Goal: Task Accomplishment & Management: Manage account settings

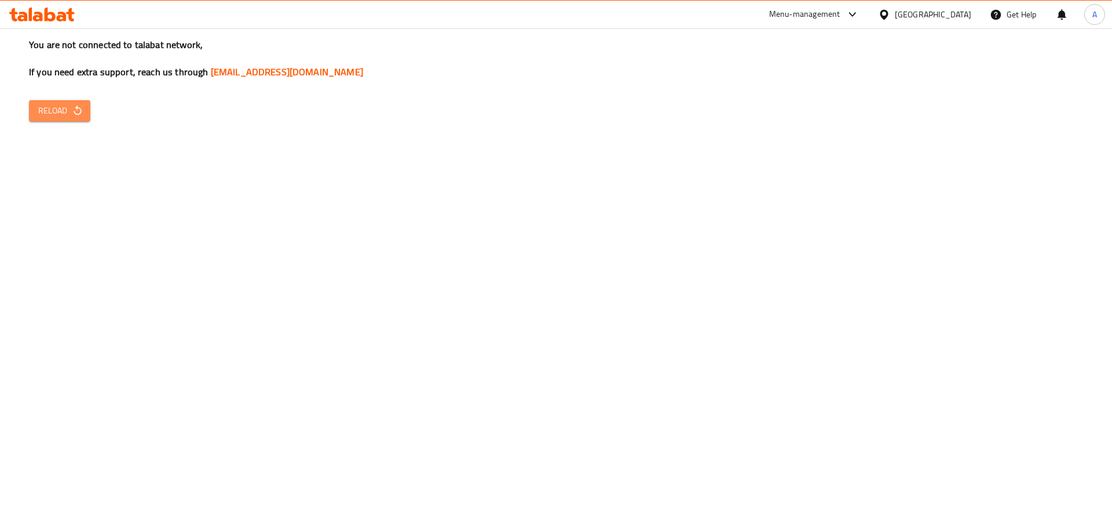
click at [60, 109] on span "Reload" at bounding box center [59, 111] width 43 height 14
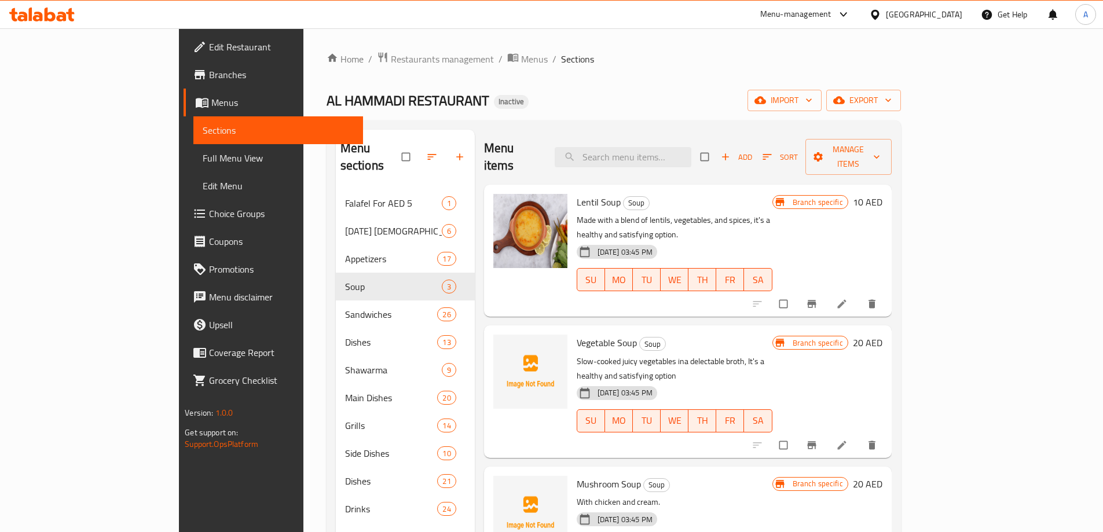
click at [888, 14] on div "United Arab Emirates" at bounding box center [924, 14] width 76 height 13
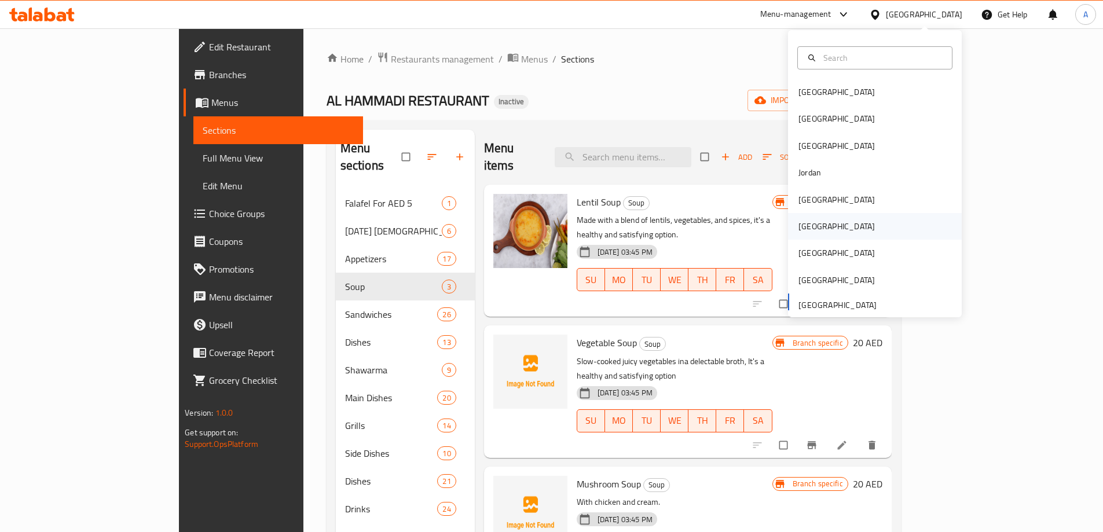
click at [819, 220] on div "[GEOGRAPHIC_DATA]" at bounding box center [836, 226] width 95 height 27
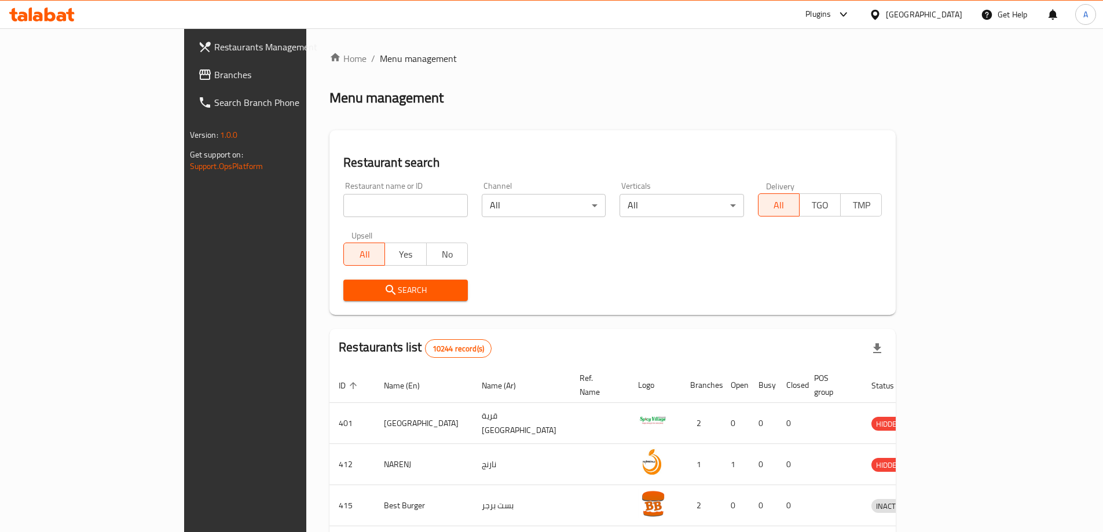
click at [214, 78] on span "Branches" at bounding box center [286, 75] width 145 height 14
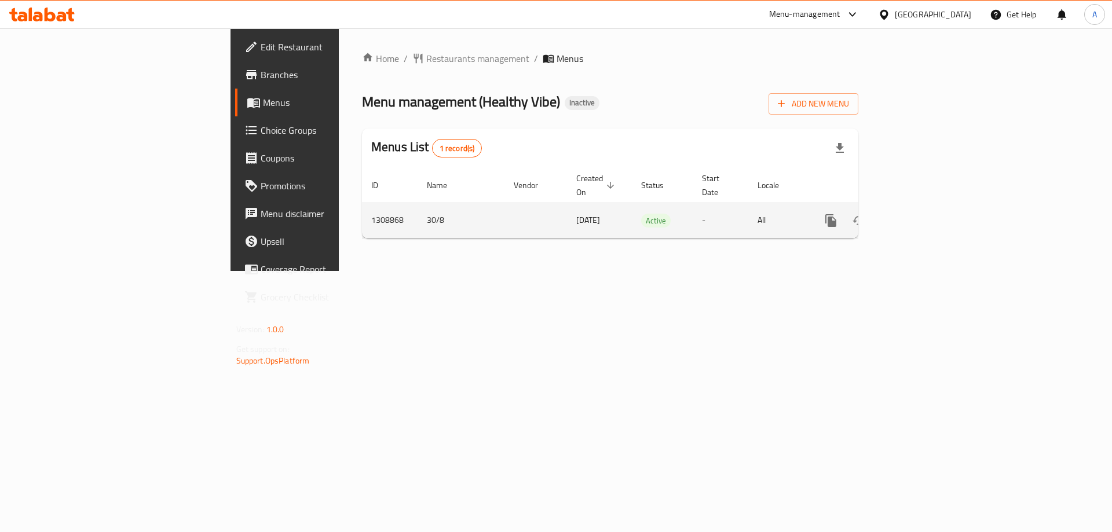
click at [920, 215] on icon "enhanced table" at bounding box center [914, 220] width 10 height 10
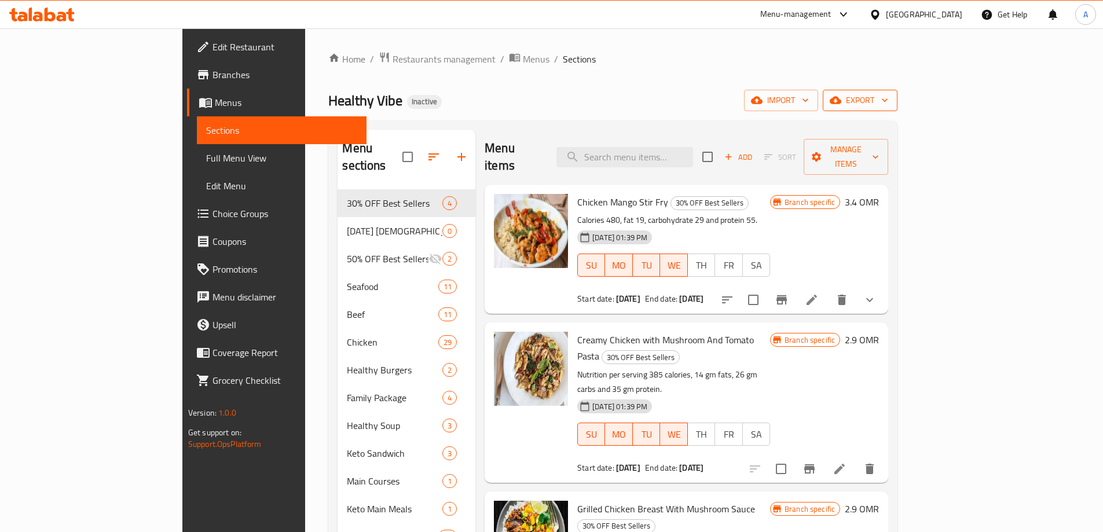
click at [888, 100] on span "export" at bounding box center [860, 100] width 56 height 14
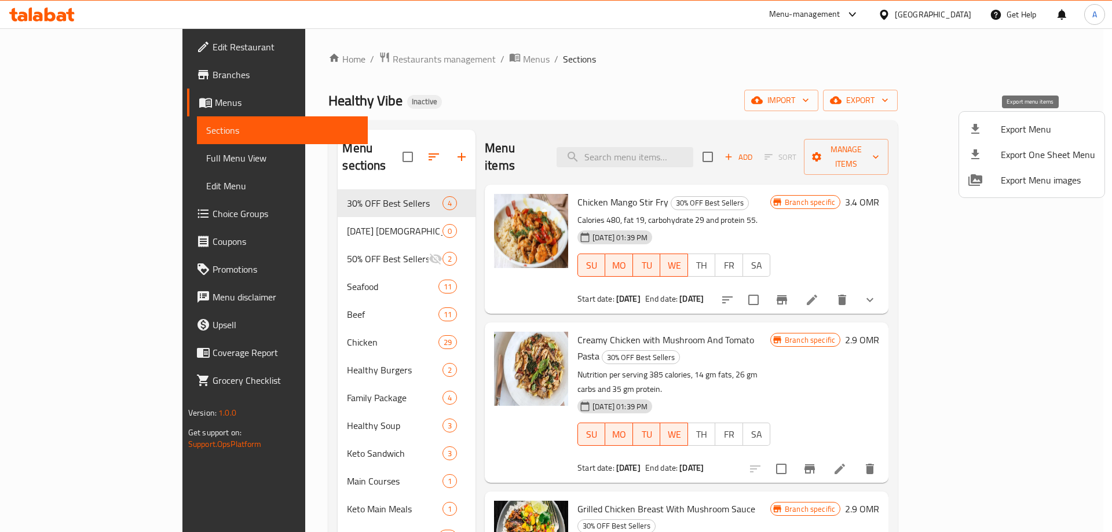
click at [1020, 133] on span "Export Menu" at bounding box center [1048, 129] width 94 height 14
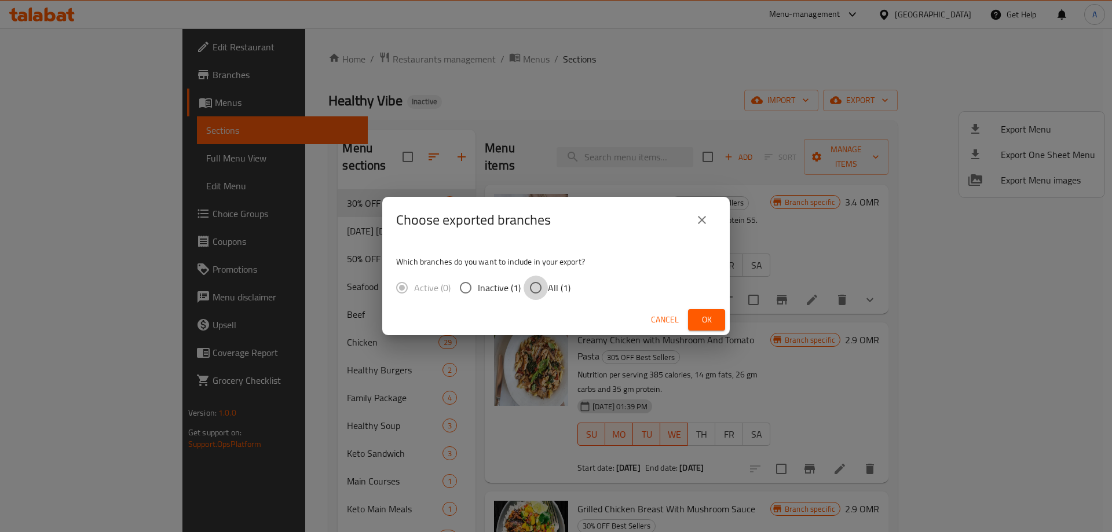
click at [537, 291] on input "All (1)" at bounding box center [536, 288] width 24 height 24
radio input "true"
click at [718, 319] on button "Ok" at bounding box center [706, 319] width 37 height 21
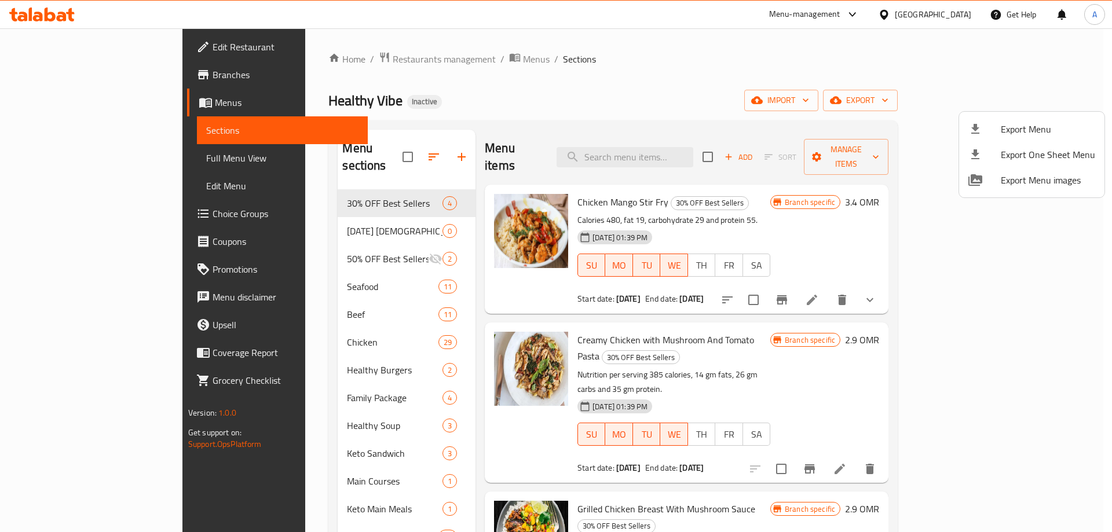
click at [769, 37] on div at bounding box center [556, 266] width 1112 height 532
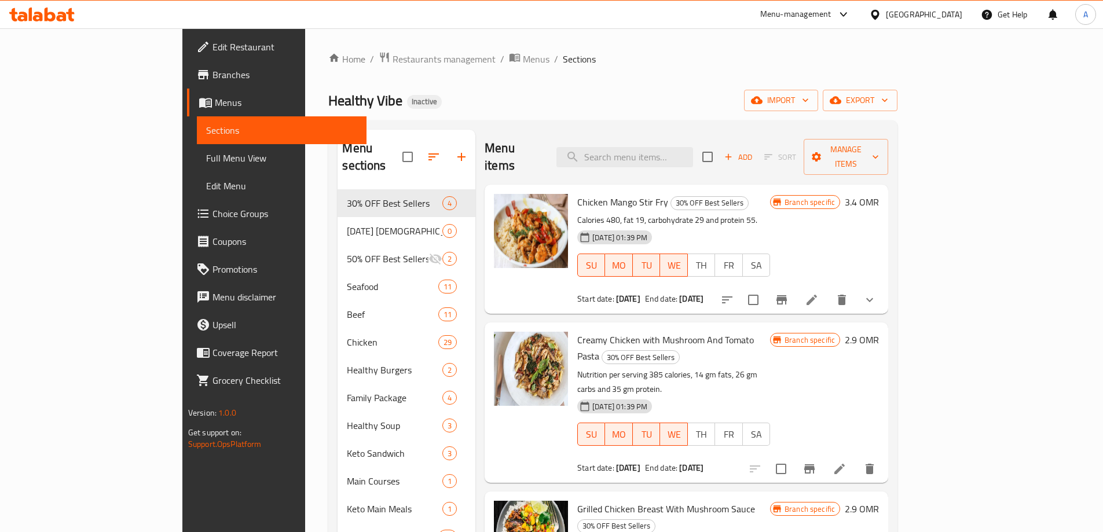
click at [798, 72] on div "Home / Restaurants management / Menus / Sections Healthy Vibe Inactive import e…" at bounding box center [612, 433] width 569 height 763
click at [436, 85] on div "Home / Restaurants management / Menus / Sections Healthy Vibe Inactive import e…" at bounding box center [612, 433] width 569 height 763
click at [523, 60] on span "Menus" at bounding box center [536, 59] width 27 height 14
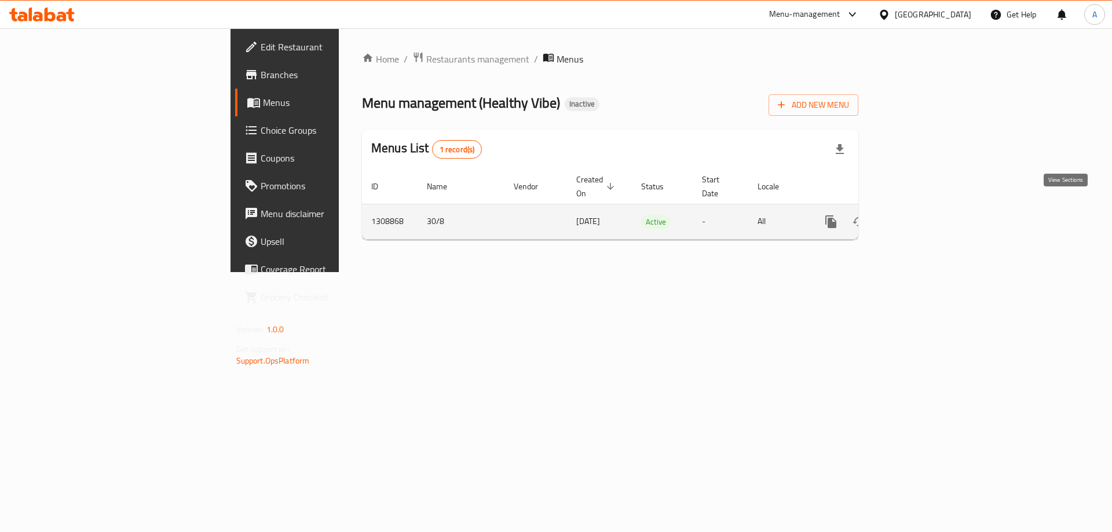
click at [921, 215] on icon "enhanced table" at bounding box center [915, 222] width 14 height 14
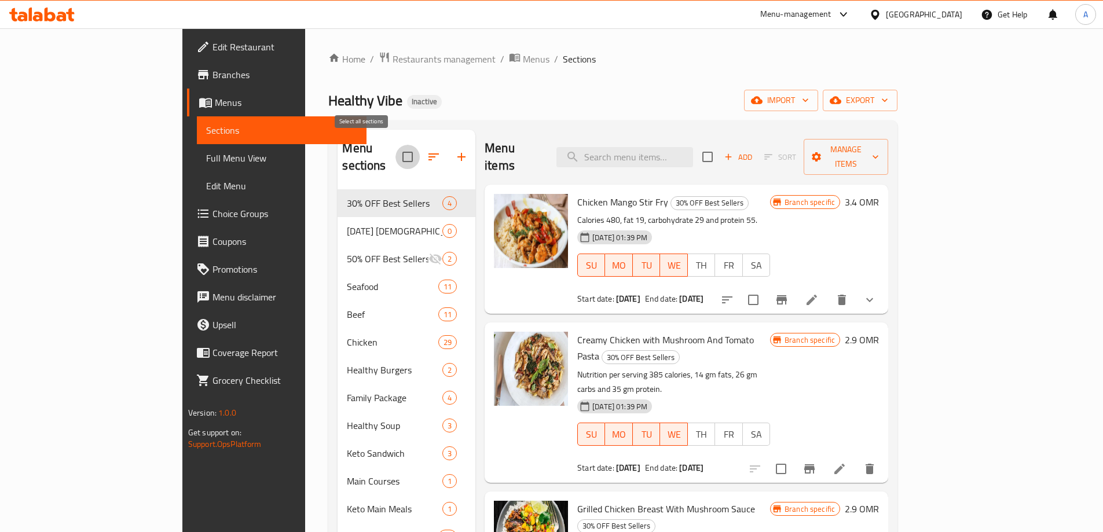
click at [396, 147] on input "checkbox" at bounding box center [408, 157] width 24 height 24
checkbox input "true"
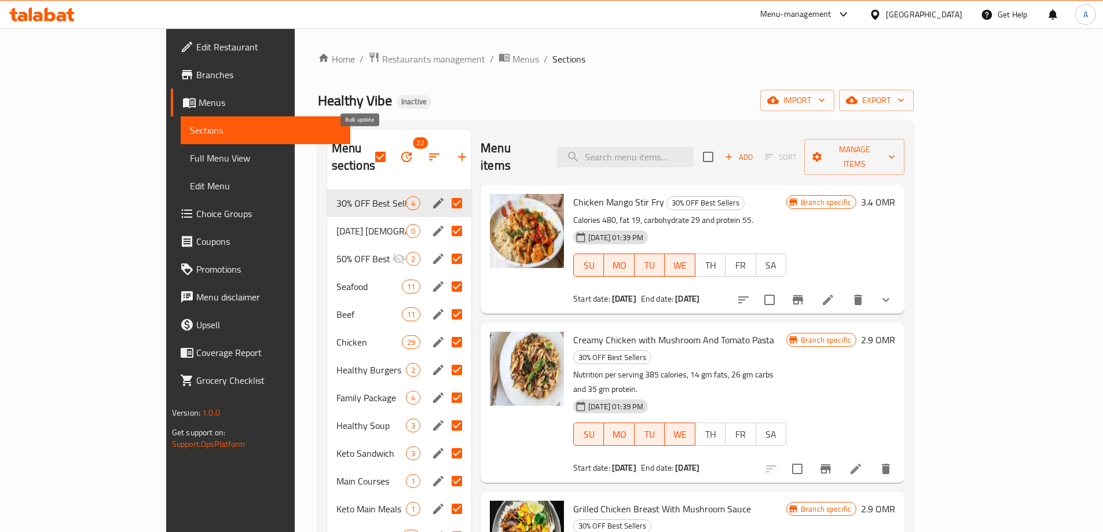
click at [401, 152] on icon "button" at bounding box center [406, 157] width 10 height 10
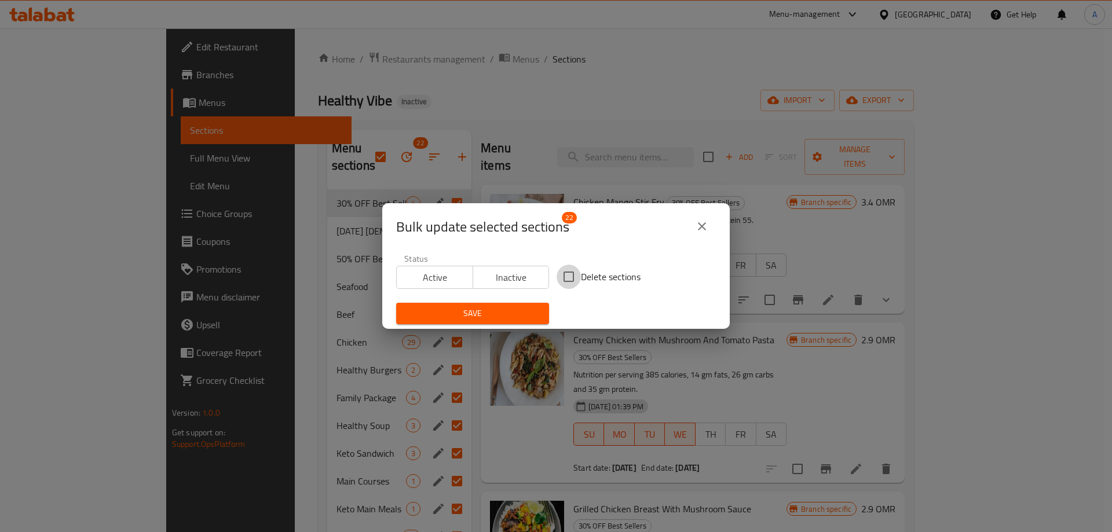
click at [572, 269] on input "Delete sections" at bounding box center [569, 277] width 24 height 24
checkbox input "true"
click at [491, 309] on span "Save" at bounding box center [472, 313] width 134 height 14
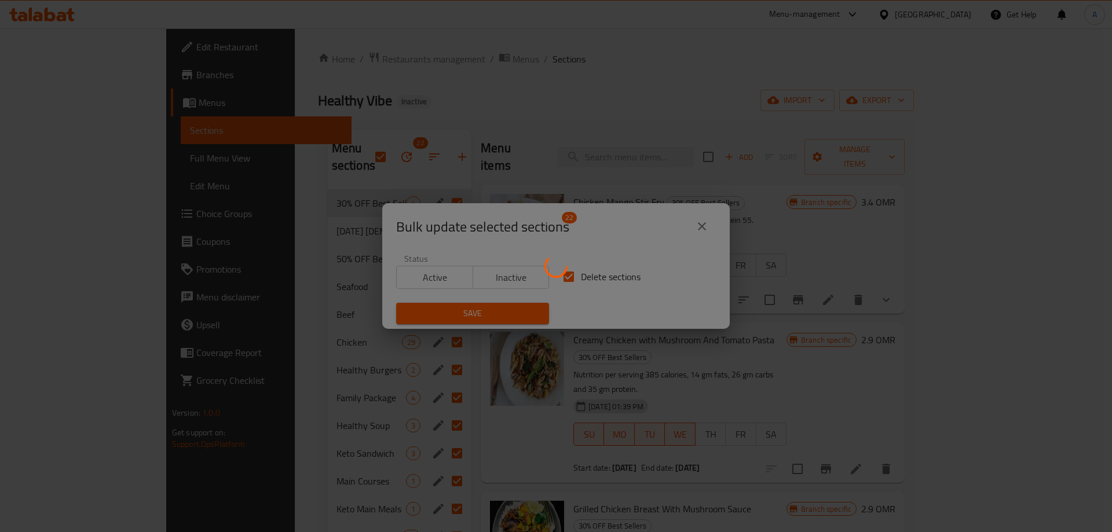
checkbox input "false"
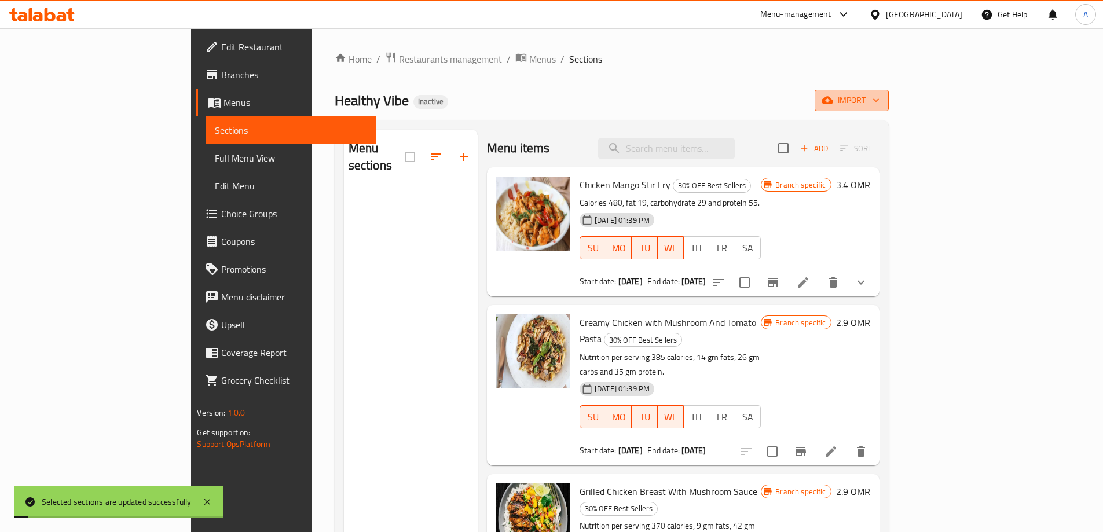
click at [880, 100] on span "import" at bounding box center [852, 100] width 56 height 14
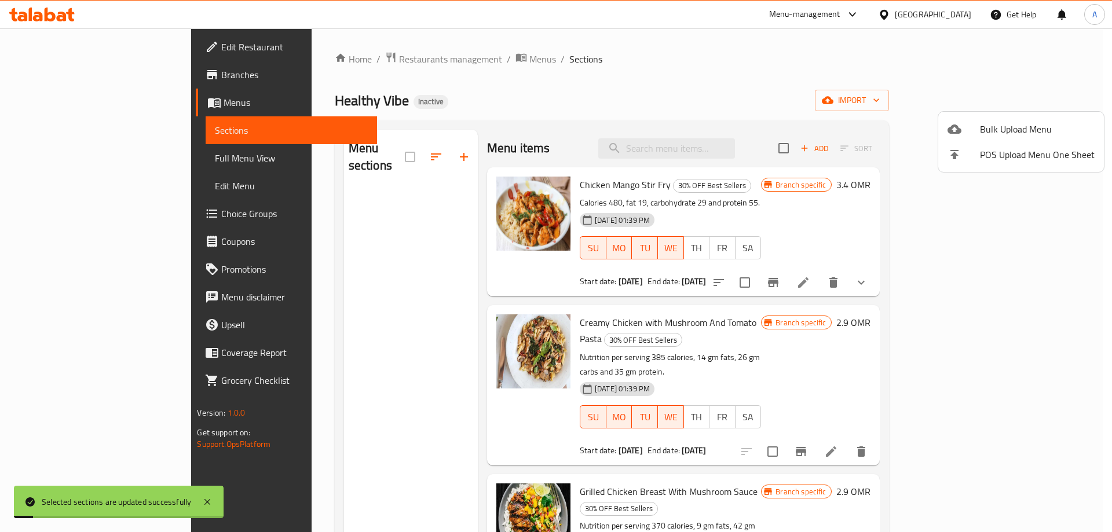
click at [1007, 123] on span "Bulk Upload Menu" at bounding box center [1037, 129] width 115 height 14
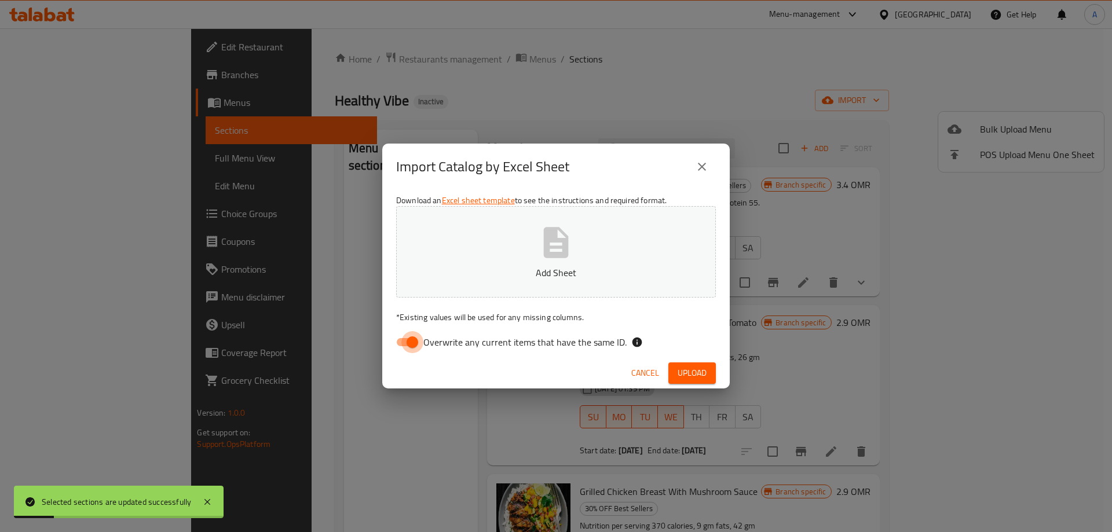
click at [408, 339] on input "Overwrite any current items that have the same ID." at bounding box center [412, 342] width 66 height 22
checkbox input "false"
click at [696, 361] on div "Cancel Upload" at bounding box center [555, 373] width 347 height 31
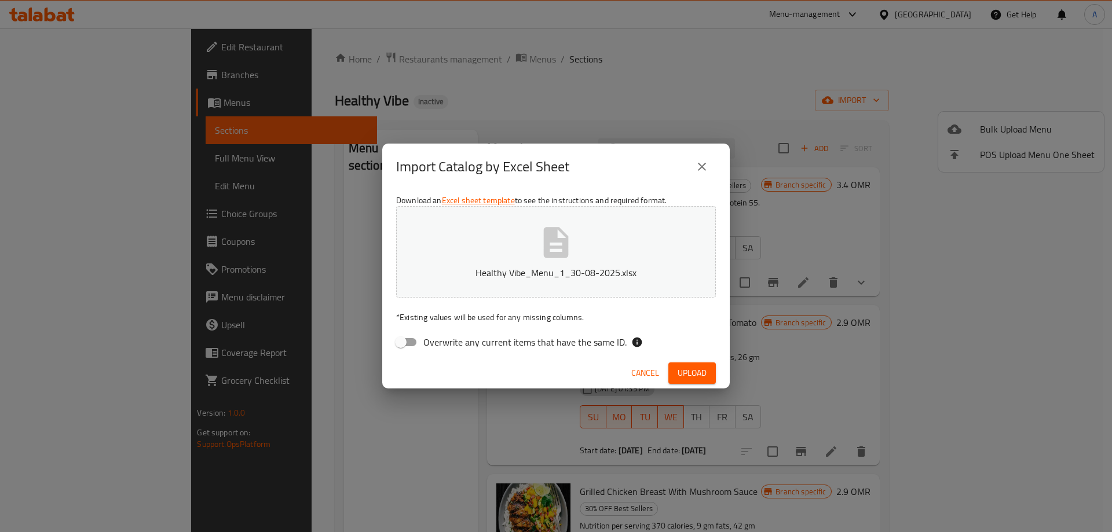
click at [696, 364] on button "Upload" at bounding box center [691, 373] width 47 height 21
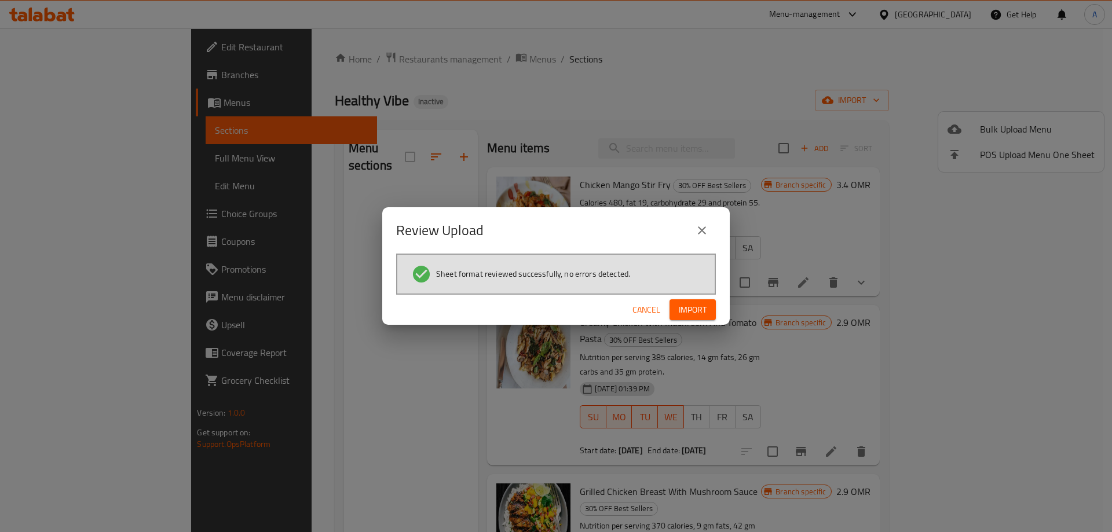
click at [698, 302] on button "Import" at bounding box center [693, 309] width 46 height 21
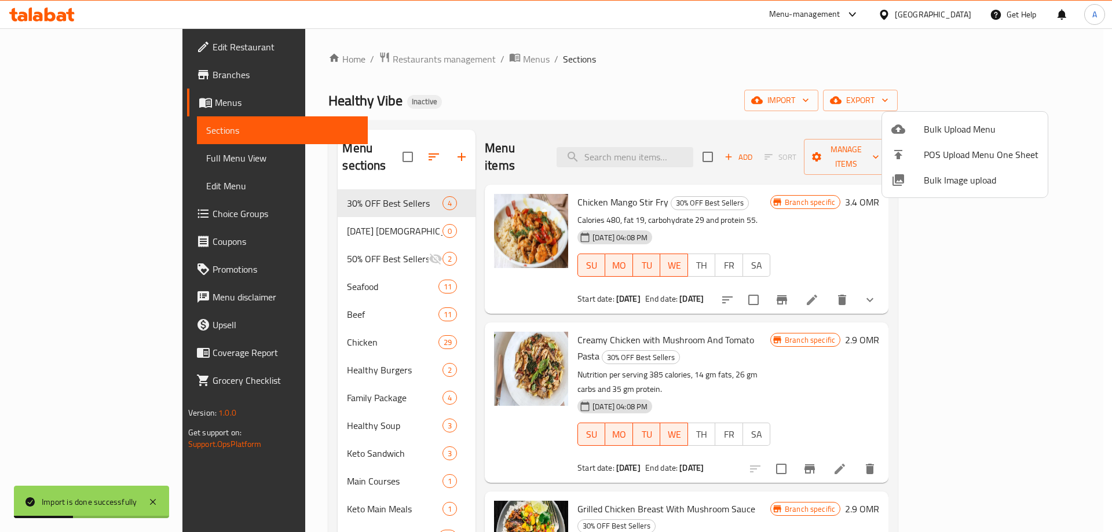
click at [807, 81] on div at bounding box center [556, 266] width 1112 height 532
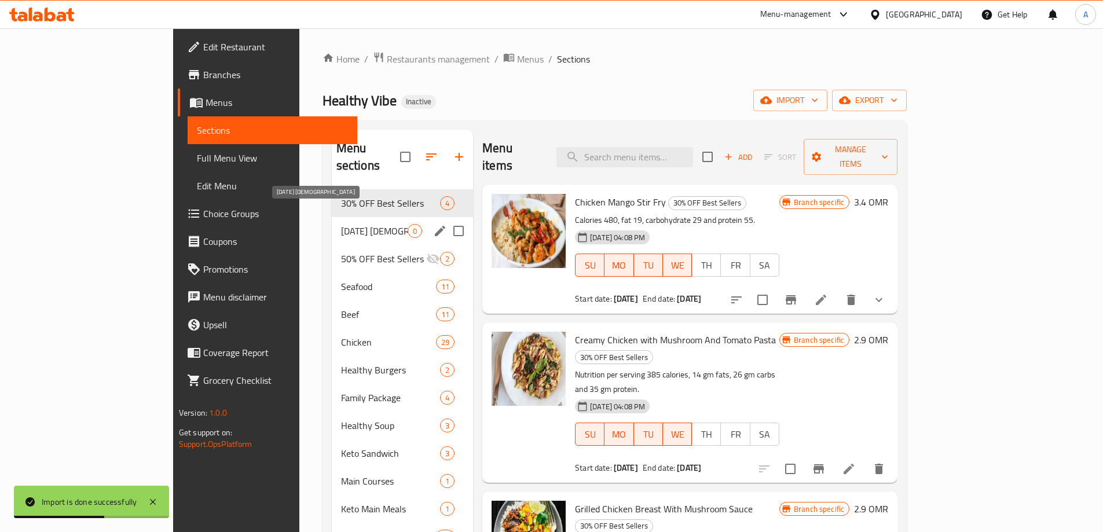
click at [341, 224] on span "[DATE] [DEMOGRAPHIC_DATA]" at bounding box center [374, 231] width 67 height 14
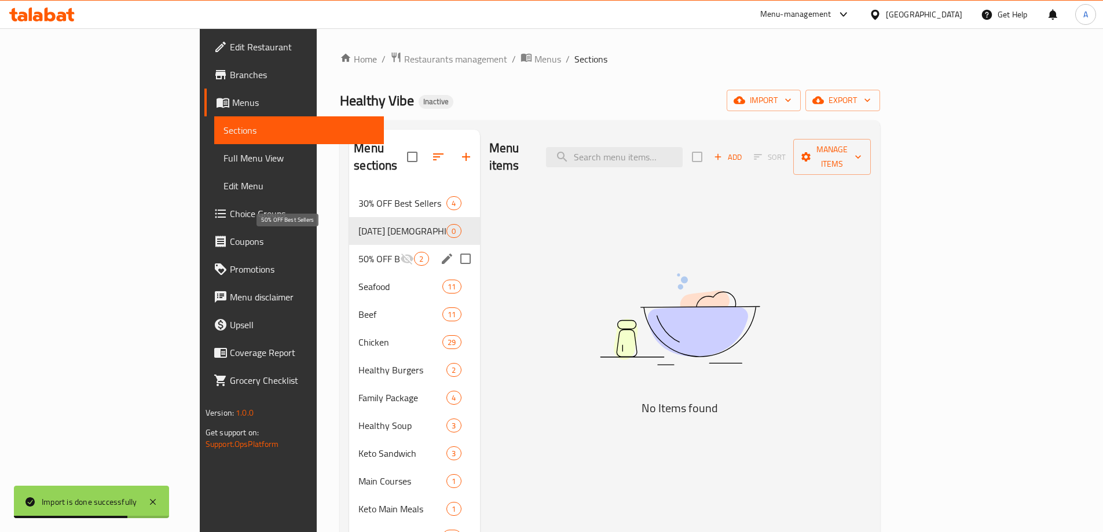
click at [359, 252] on span "50% OFF Best Sellers" at bounding box center [380, 259] width 42 height 14
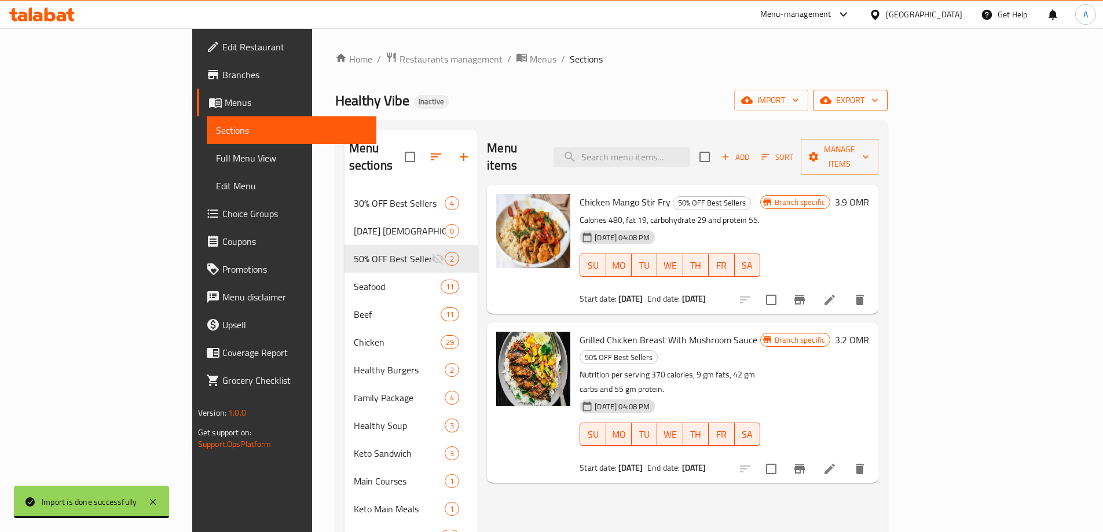
click at [888, 108] on button "export" at bounding box center [850, 100] width 75 height 21
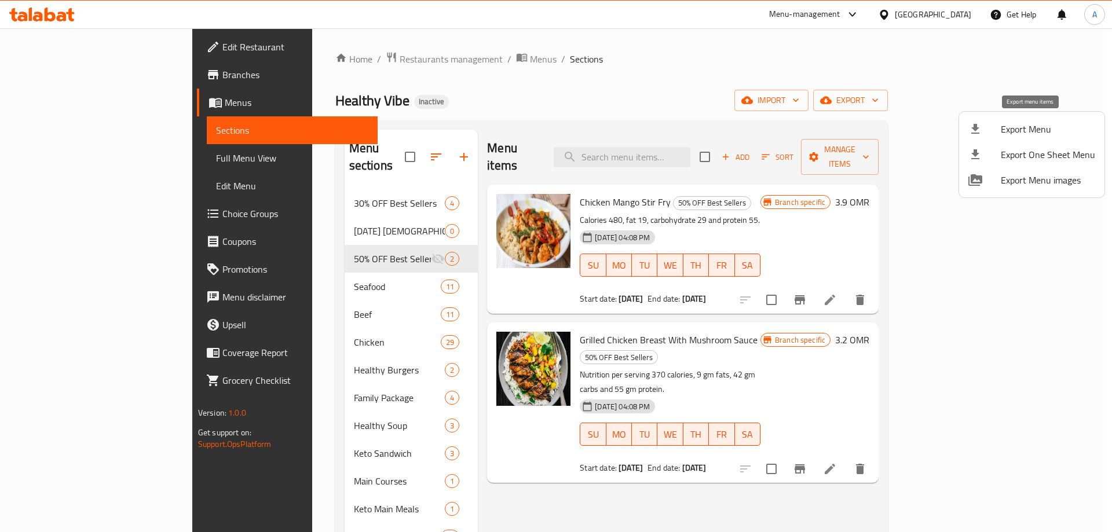
click at [1001, 132] on span "Export Menu" at bounding box center [1048, 129] width 94 height 14
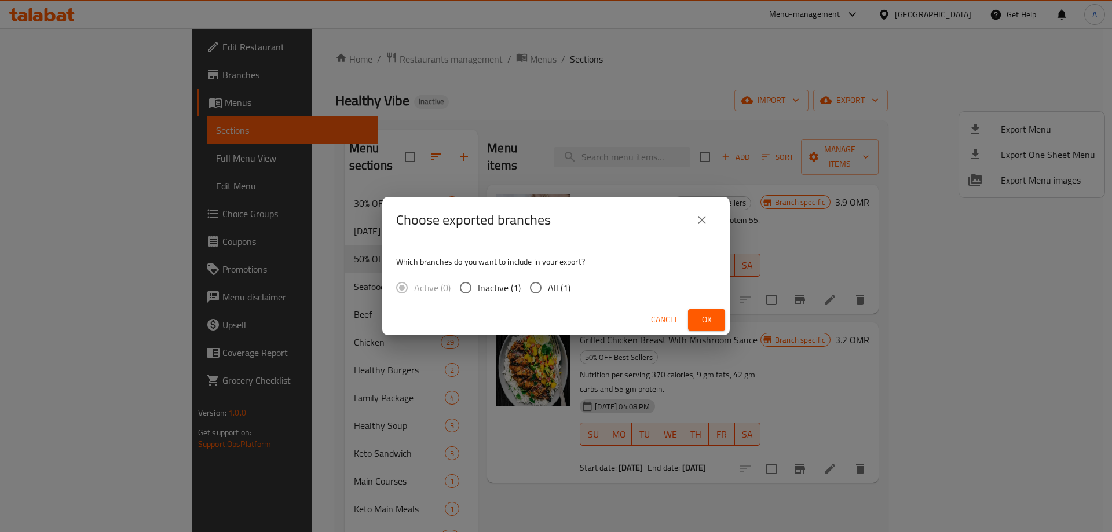
click at [719, 276] on div "Which branches do you want to include in your export? Active (0) Inactive (1) A…" at bounding box center [555, 273] width 347 height 61
click at [521, 288] on div "Active (0) Inactive (1) All (1)" at bounding box center [488, 288] width 184 height 24
click at [551, 291] on span "All (1)" at bounding box center [559, 288] width 23 height 14
click at [548, 291] on input "All (1)" at bounding box center [536, 288] width 24 height 24
radio input "true"
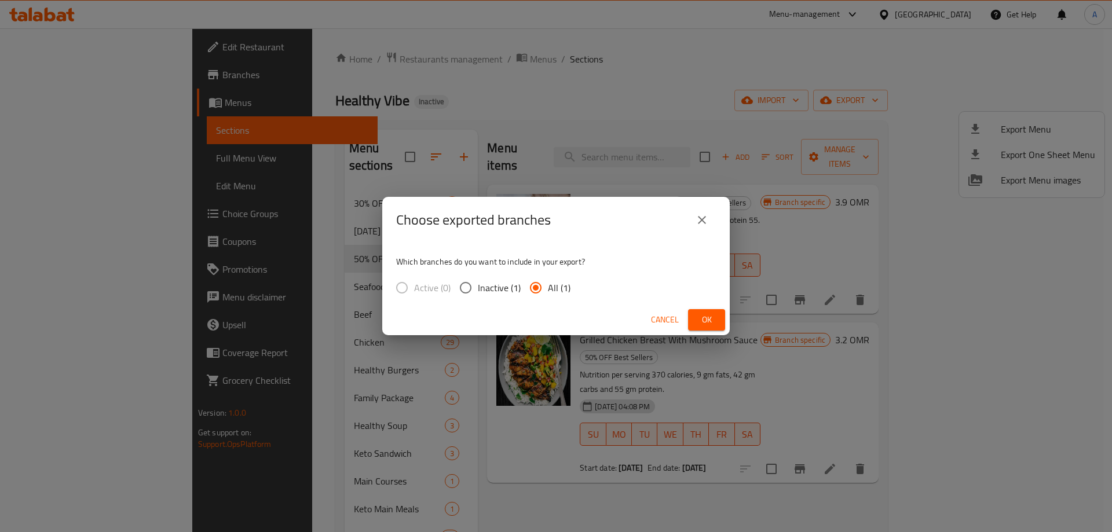
click at [692, 319] on button "Ok" at bounding box center [706, 319] width 37 height 21
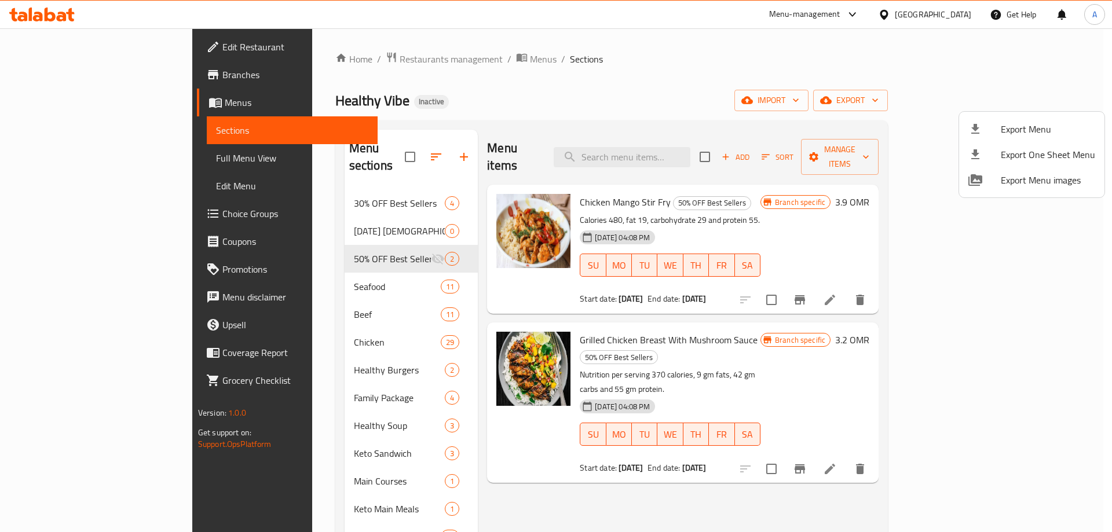
click at [452, 480] on div at bounding box center [556, 266] width 1112 height 532
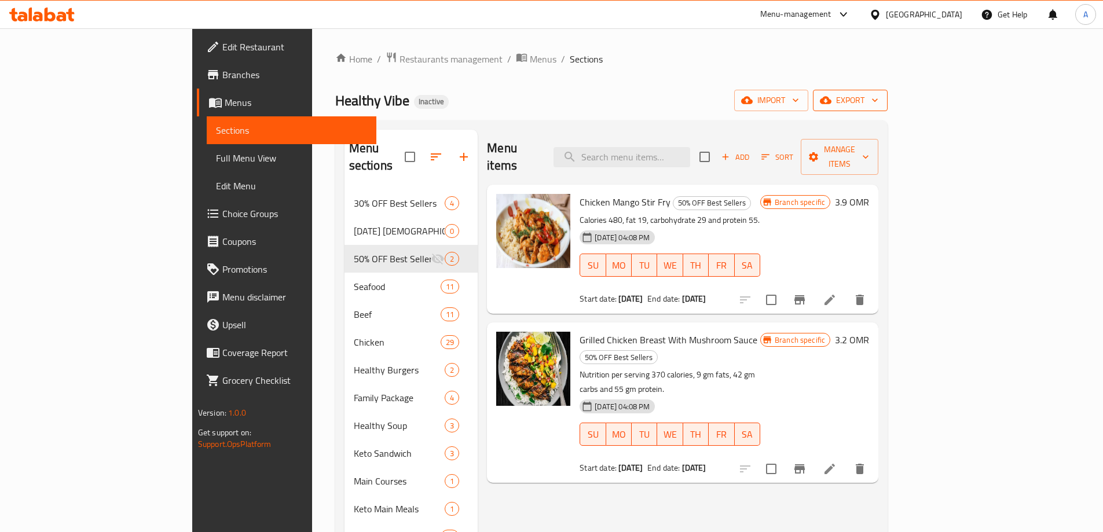
click at [879, 97] on span "export" at bounding box center [850, 100] width 56 height 14
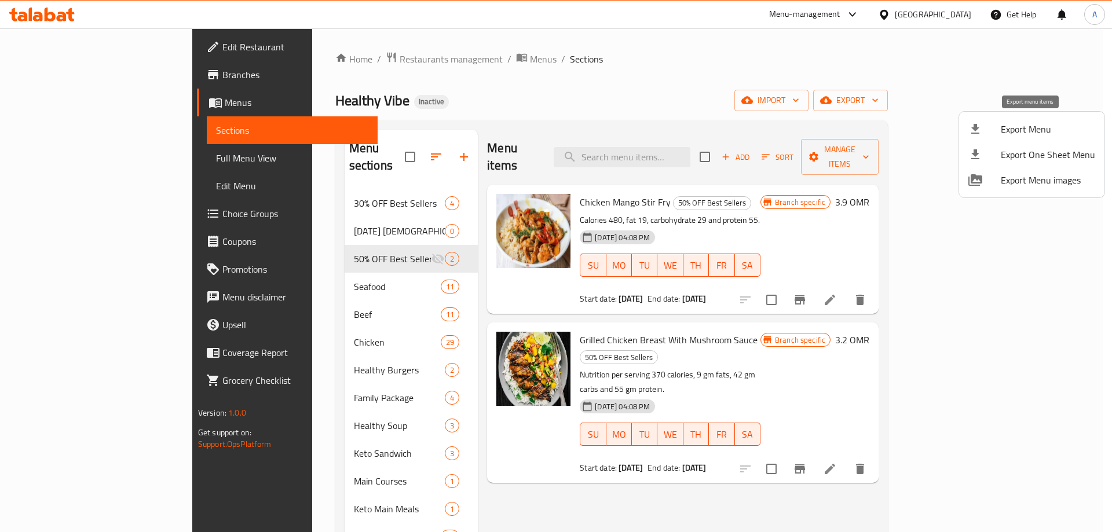
click at [1011, 127] on span "Export Menu" at bounding box center [1048, 129] width 94 height 14
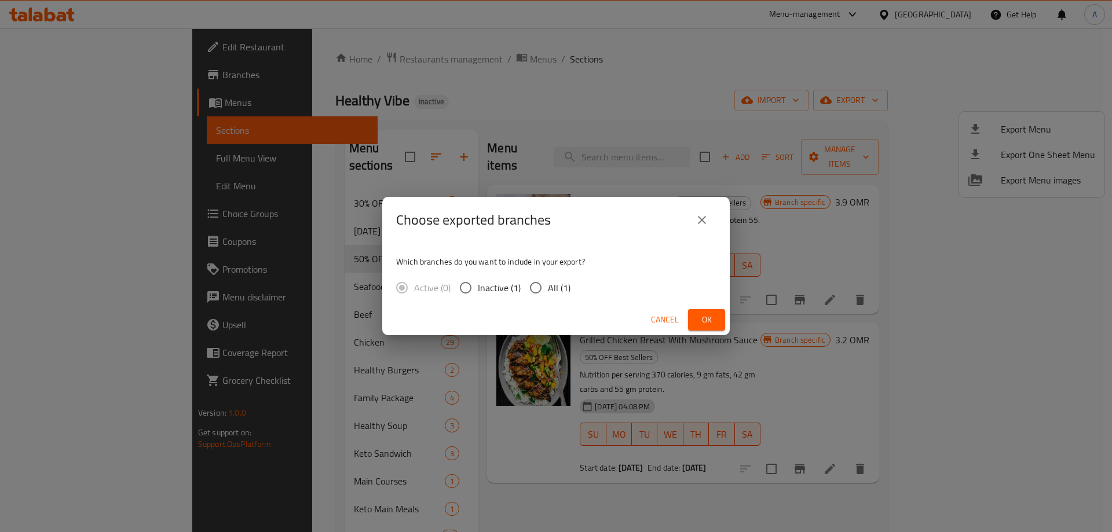
click at [534, 462] on div "Choose exported branches Which branches do you want to include in your export? …" at bounding box center [556, 266] width 1112 height 532
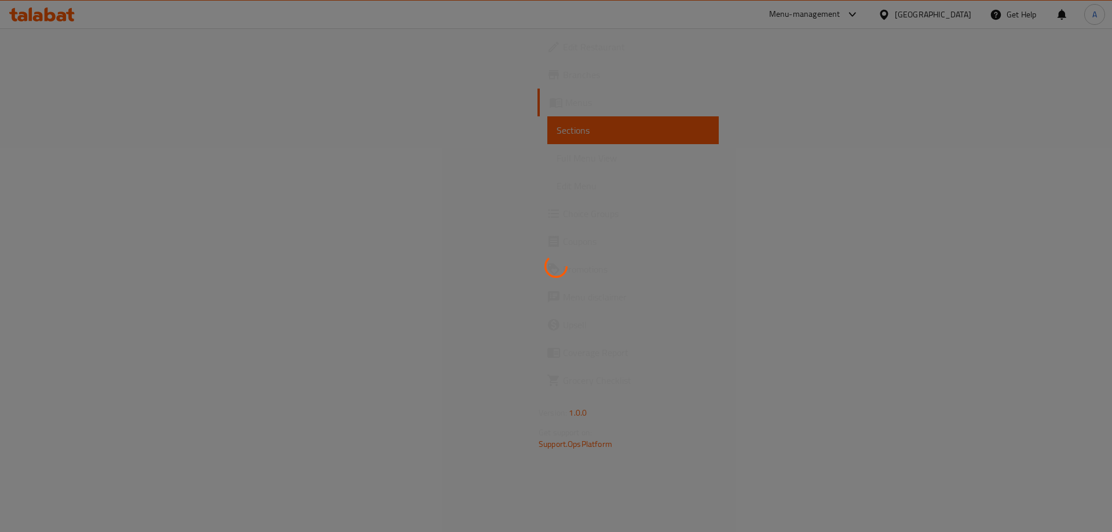
click at [8, 14] on div at bounding box center [556, 266] width 1112 height 532
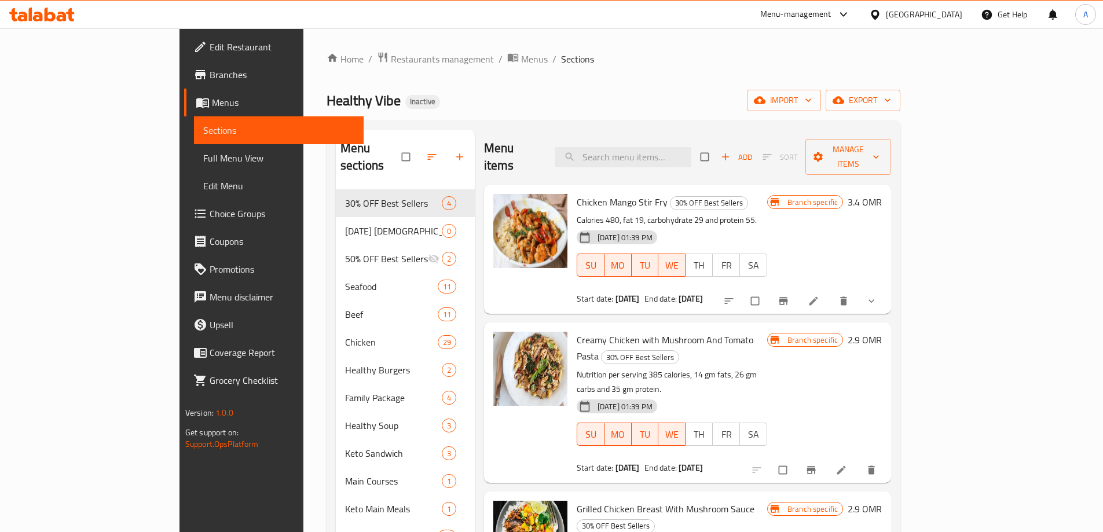
click at [41, 13] on icon at bounding box center [38, 17] width 10 height 10
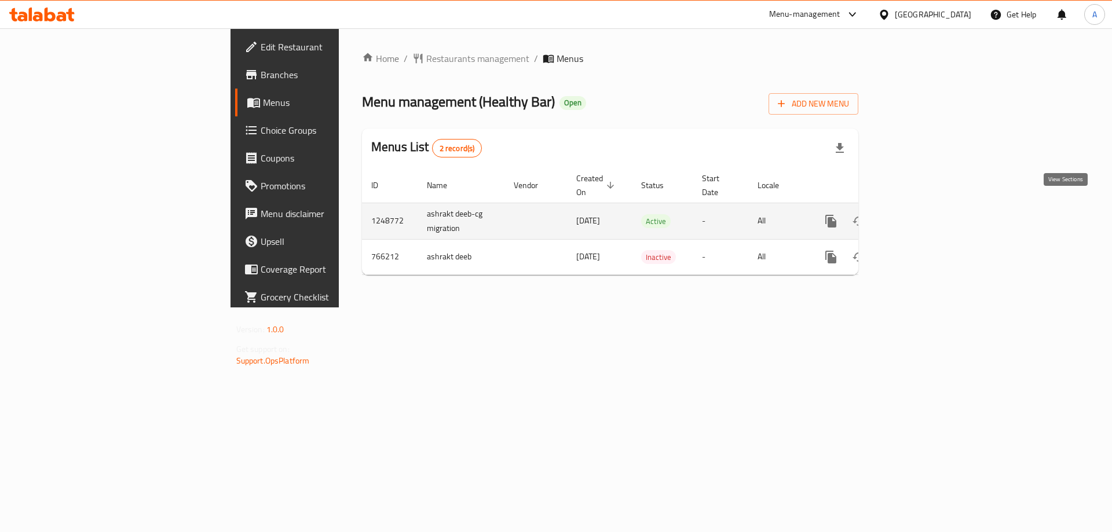
click at [921, 214] on icon "enhanced table" at bounding box center [915, 221] width 14 height 14
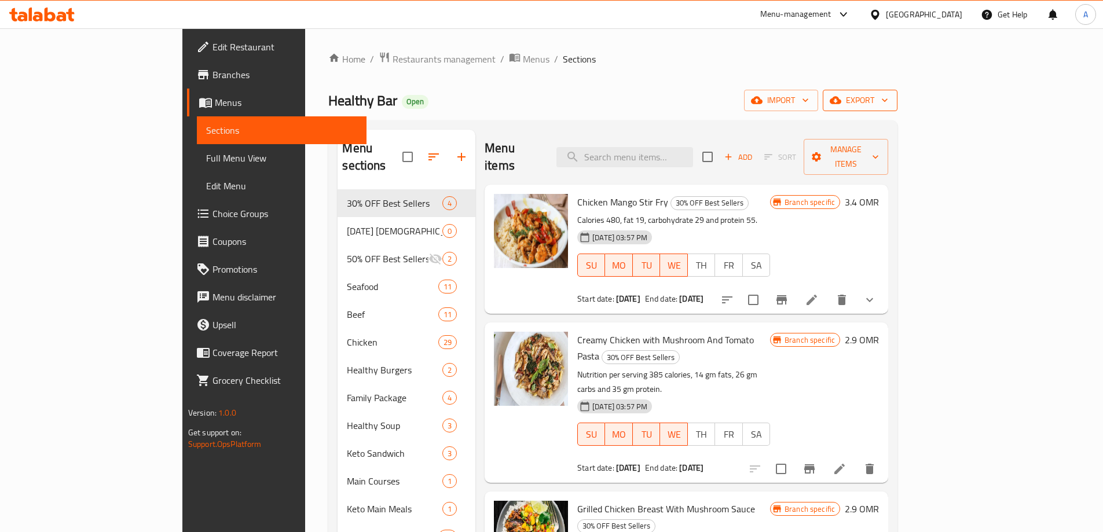
click at [888, 101] on span "export" at bounding box center [860, 100] width 56 height 14
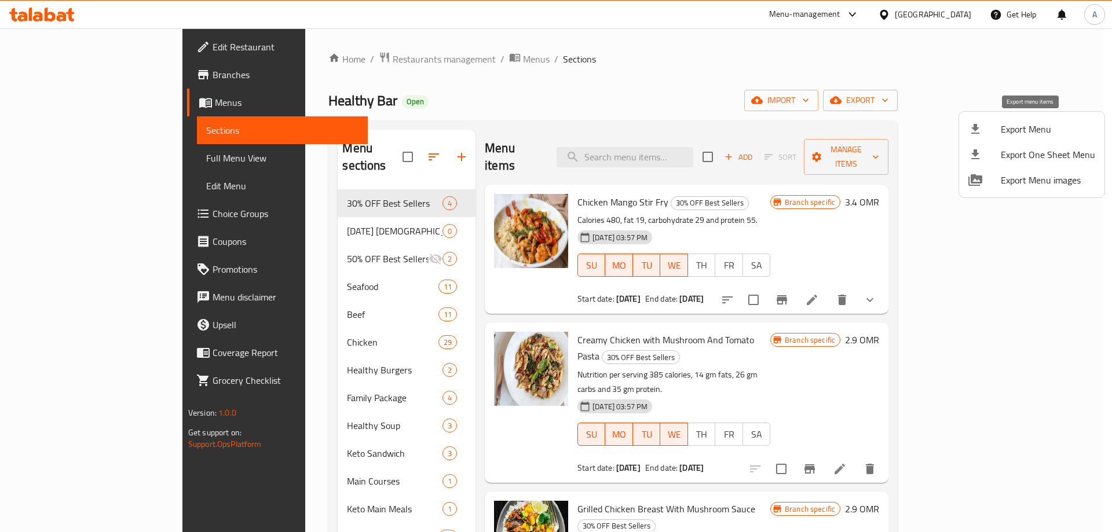
click at [1010, 134] on span "Export Menu" at bounding box center [1048, 129] width 94 height 14
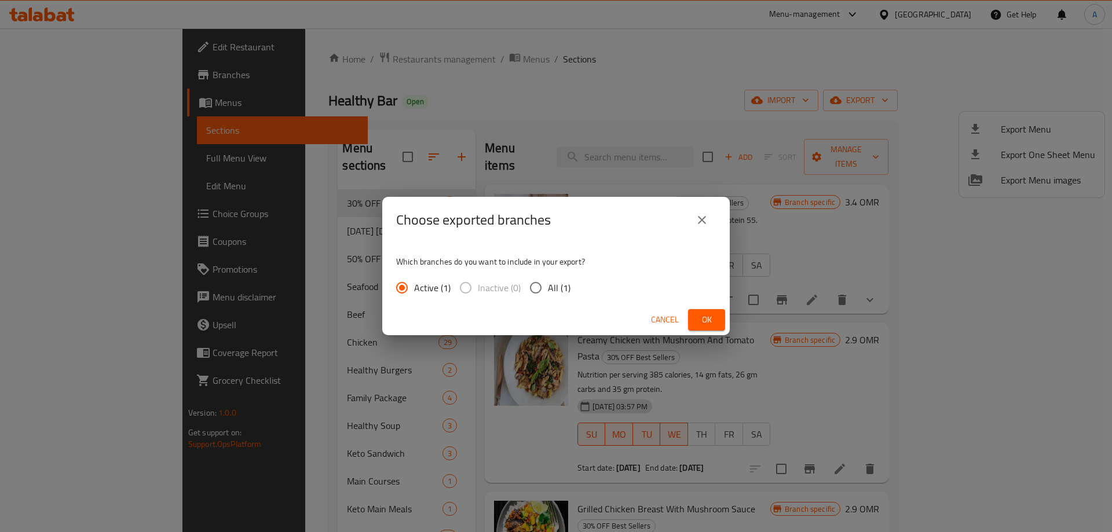
click at [556, 276] on label "All (1)" at bounding box center [547, 288] width 47 height 24
click at [548, 276] on input "All (1)" at bounding box center [536, 288] width 24 height 24
radio input "true"
click at [730, 314] on div "Choose exported branches Which branches do you want to include in your export? …" at bounding box center [556, 266] width 1112 height 532
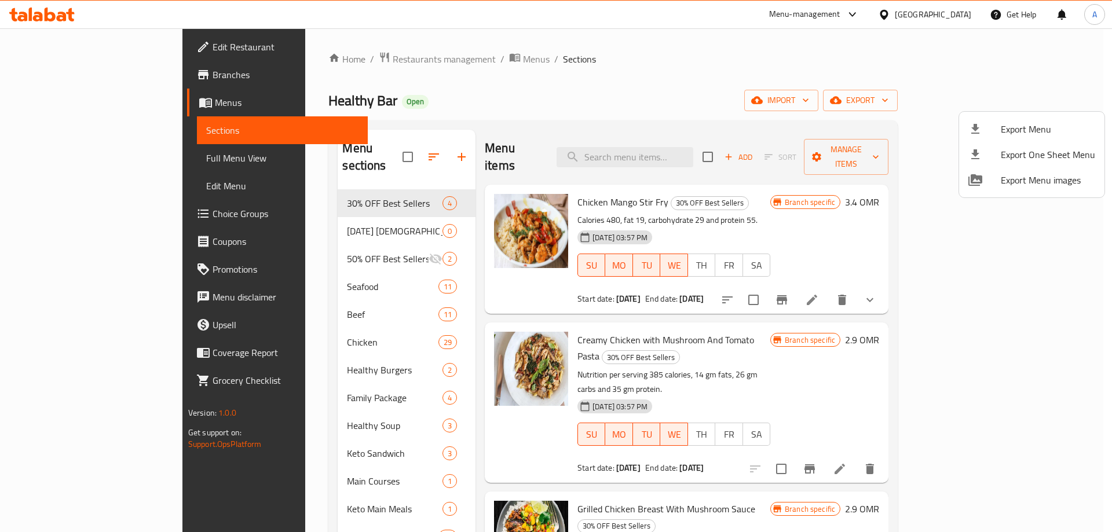
click at [709, 315] on div at bounding box center [556, 266] width 1112 height 532
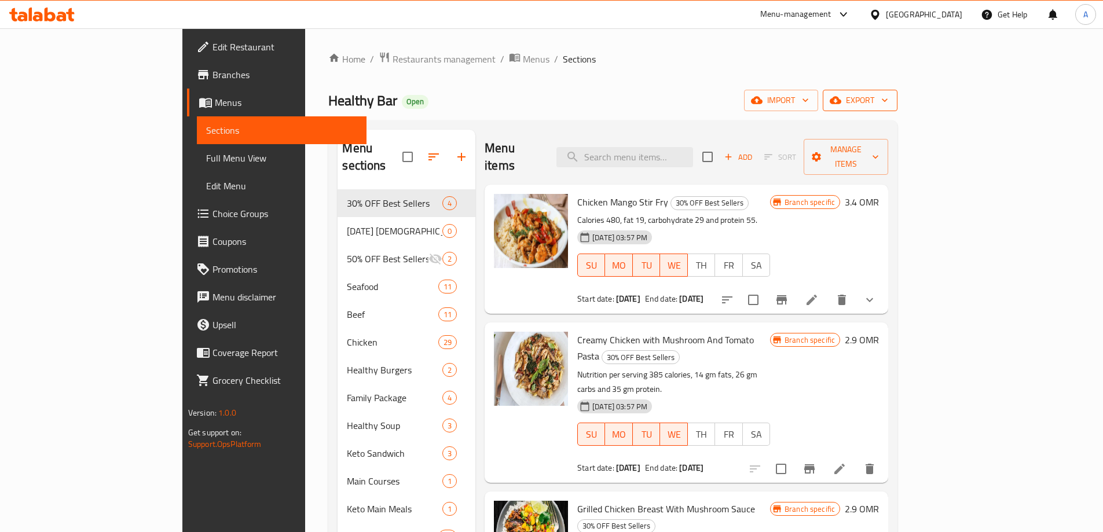
click at [842, 102] on icon "button" at bounding box center [836, 101] width 12 height 8
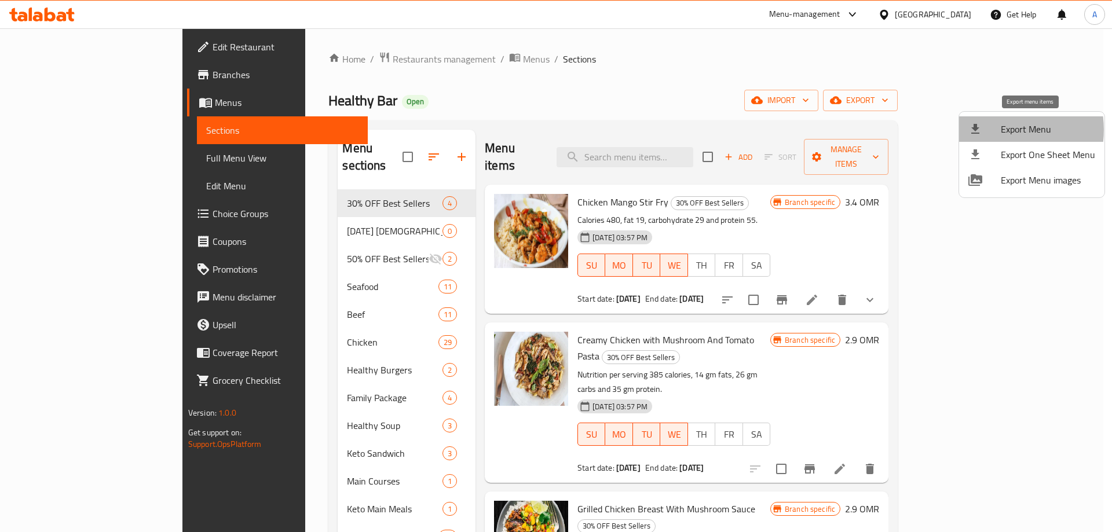
click at [998, 130] on div at bounding box center [984, 129] width 32 height 14
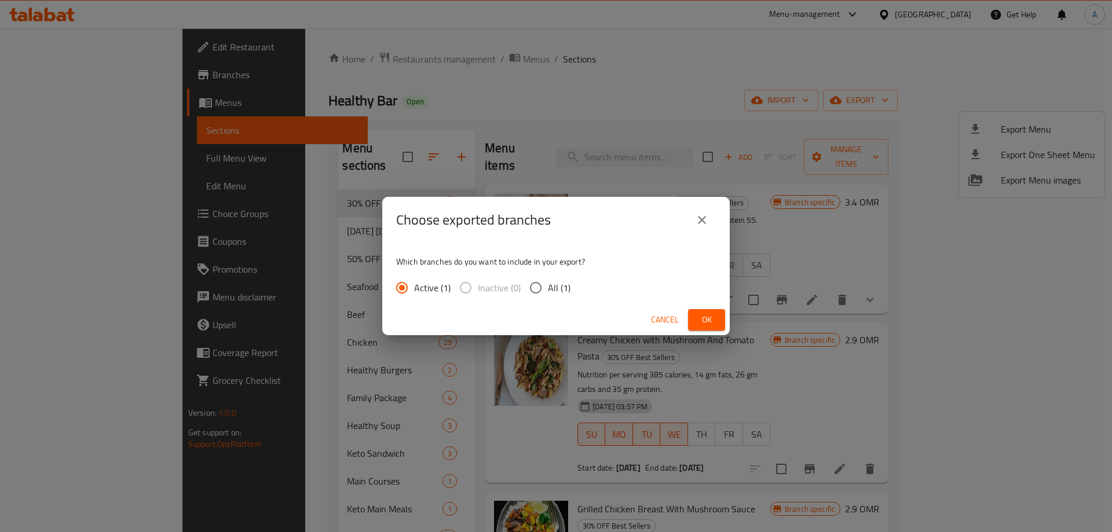
click at [564, 286] on span "All (1)" at bounding box center [559, 288] width 23 height 14
click at [548, 286] on input "All (1)" at bounding box center [536, 288] width 24 height 24
radio input "true"
click at [692, 322] on button "Ok" at bounding box center [706, 319] width 37 height 21
